Goal: Task Accomplishment & Management: Manage account settings

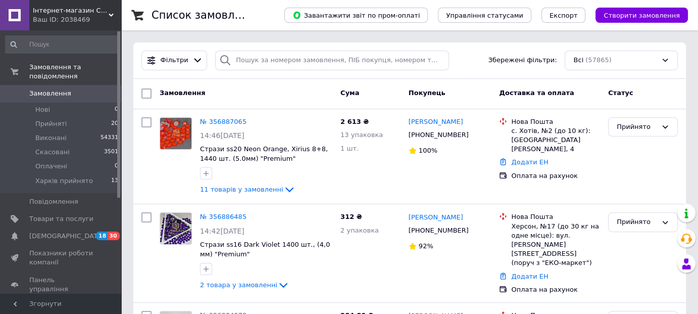
click at [95, 10] on span "Інтернет-магазин СТРАЗИ" at bounding box center [71, 10] width 76 height 9
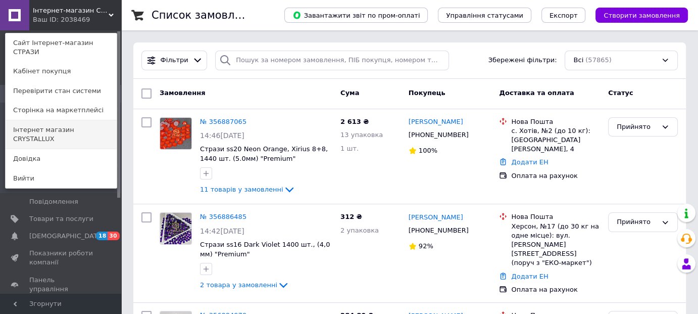
click at [101, 121] on link "Інтернет магазин CRYSTALLUX" at bounding box center [61, 134] width 111 height 28
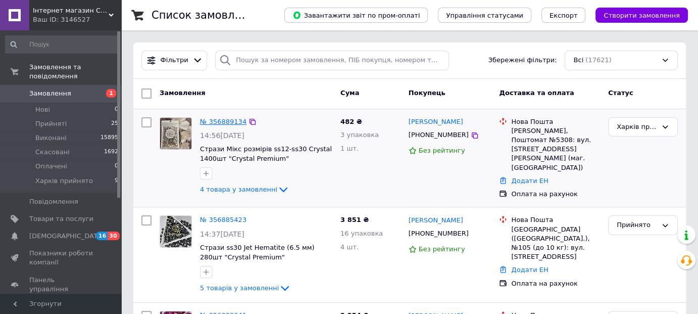
click at [220, 118] on link "№ 356889134" at bounding box center [223, 122] width 46 height 8
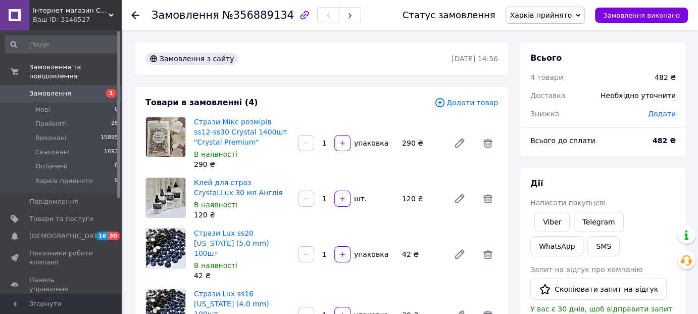
scroll to position [51, 0]
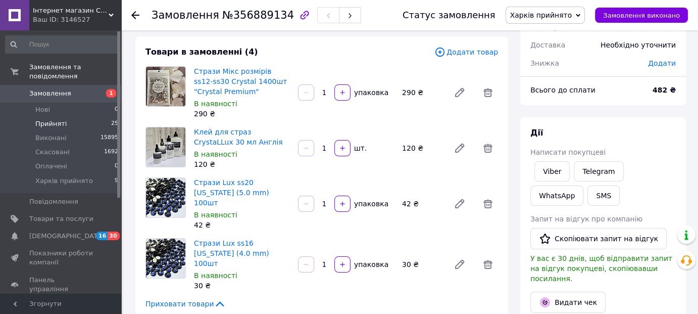
click at [53, 119] on span "Прийняті" at bounding box center [50, 123] width 31 height 9
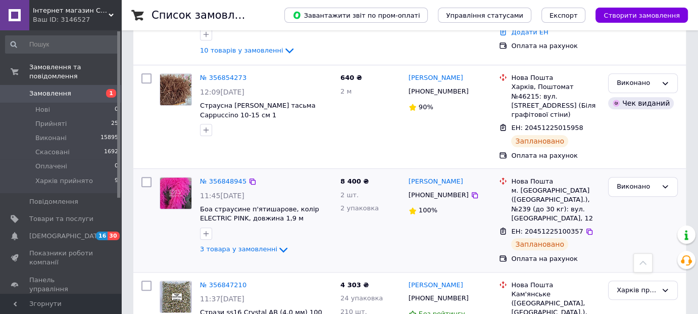
scroll to position [859, 0]
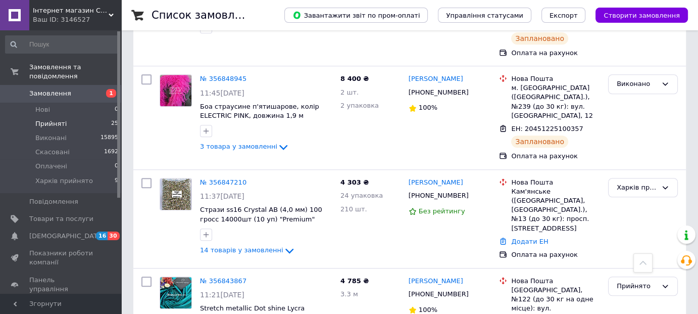
click at [113, 119] on span "25" at bounding box center [114, 123] width 7 height 9
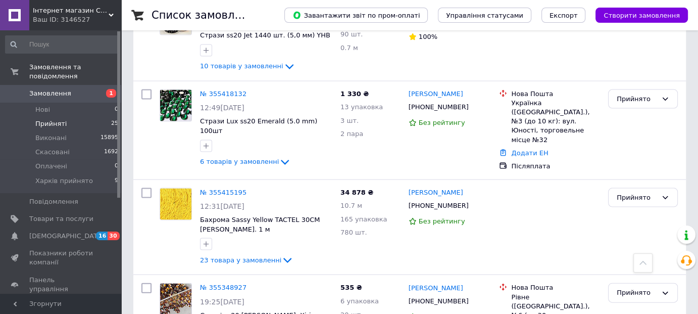
scroll to position [2166, 0]
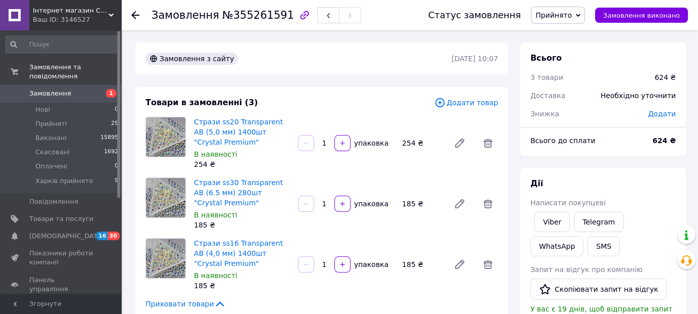
click at [109, 15] on icon at bounding box center [111, 15] width 5 height 5
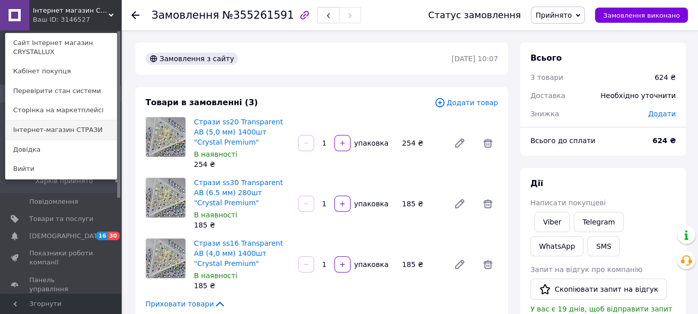
click at [93, 129] on link "Інтернет-магазин СТРАЗИ" at bounding box center [61, 129] width 111 height 19
